Goal: Go to known website: Access a specific website the user already knows

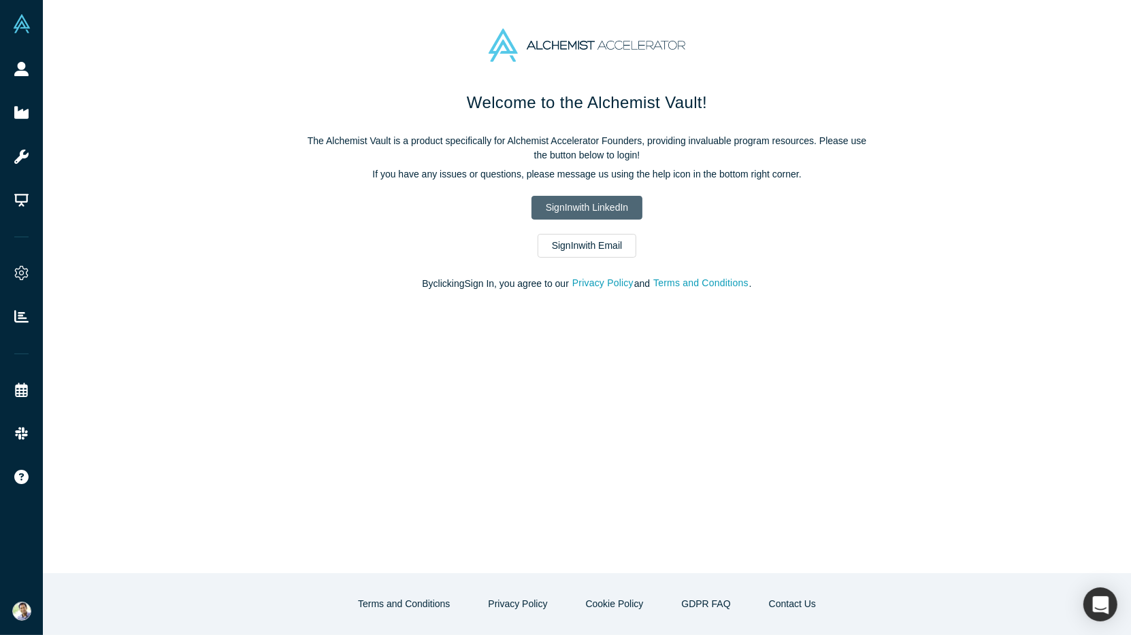
click at [554, 209] on link "Sign In with LinkedIn" at bounding box center [586, 208] width 111 height 24
